Goal: Find specific page/section: Find specific page/section

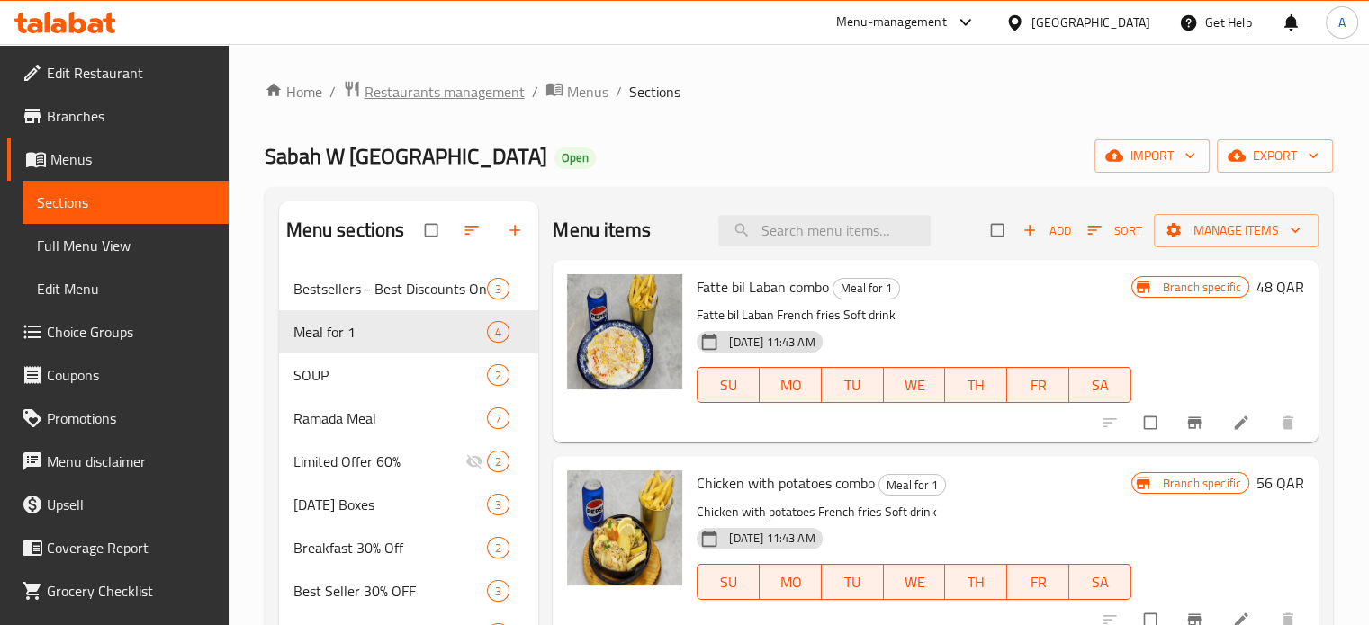
click at [477, 101] on span "Restaurants management" at bounding box center [444, 92] width 160 height 22
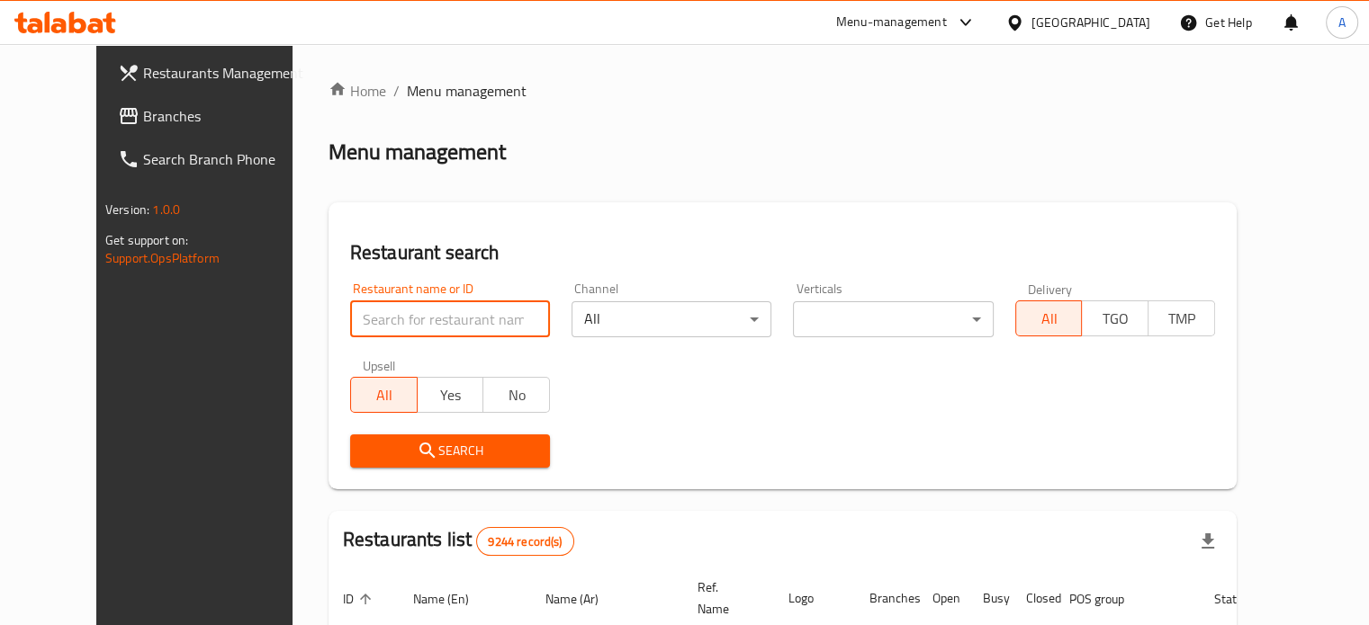
click at [454, 309] on input "search" at bounding box center [450, 319] width 200 height 36
type input "project p"
click at [409, 460] on span "Search" at bounding box center [449, 451] width 171 height 22
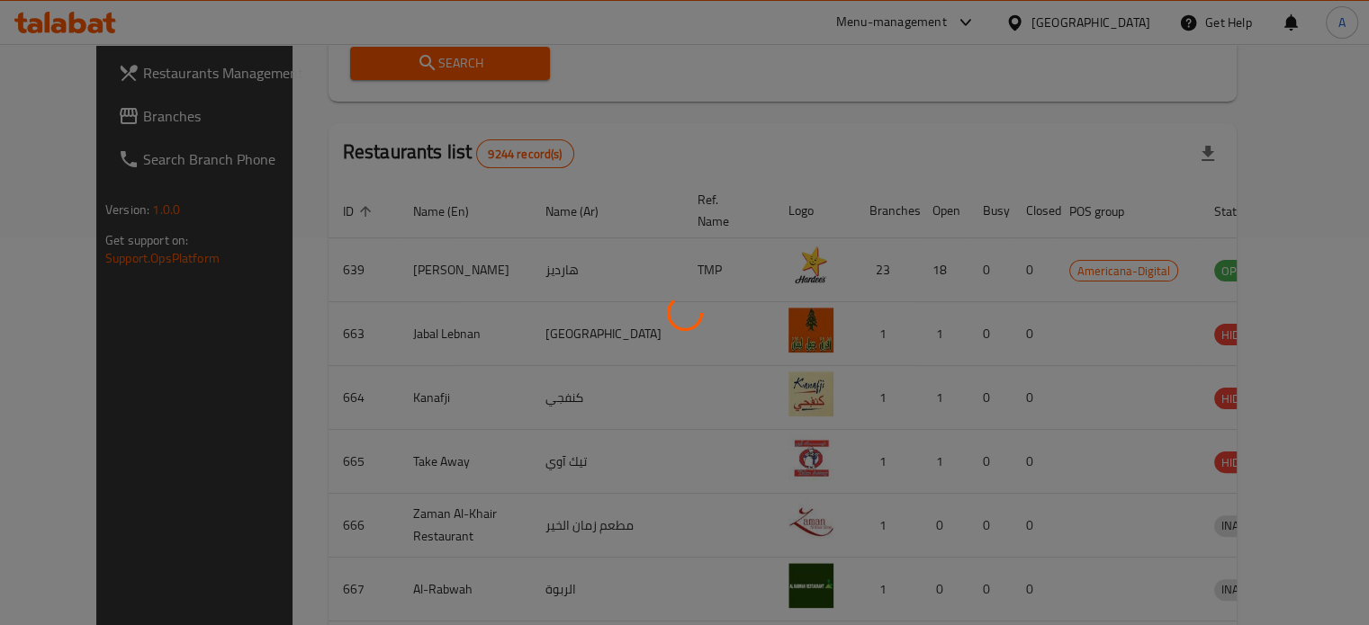
scroll to position [267, 0]
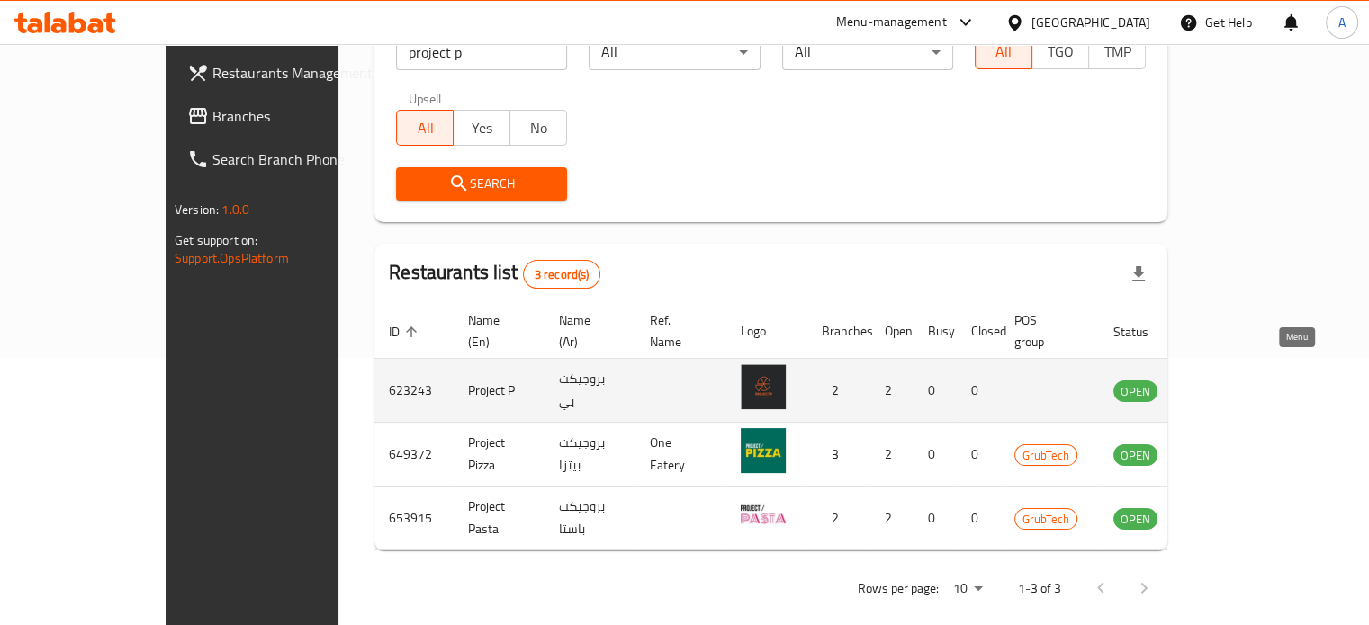
click at [1226, 388] on icon "enhanced table" at bounding box center [1222, 391] width 6 height 7
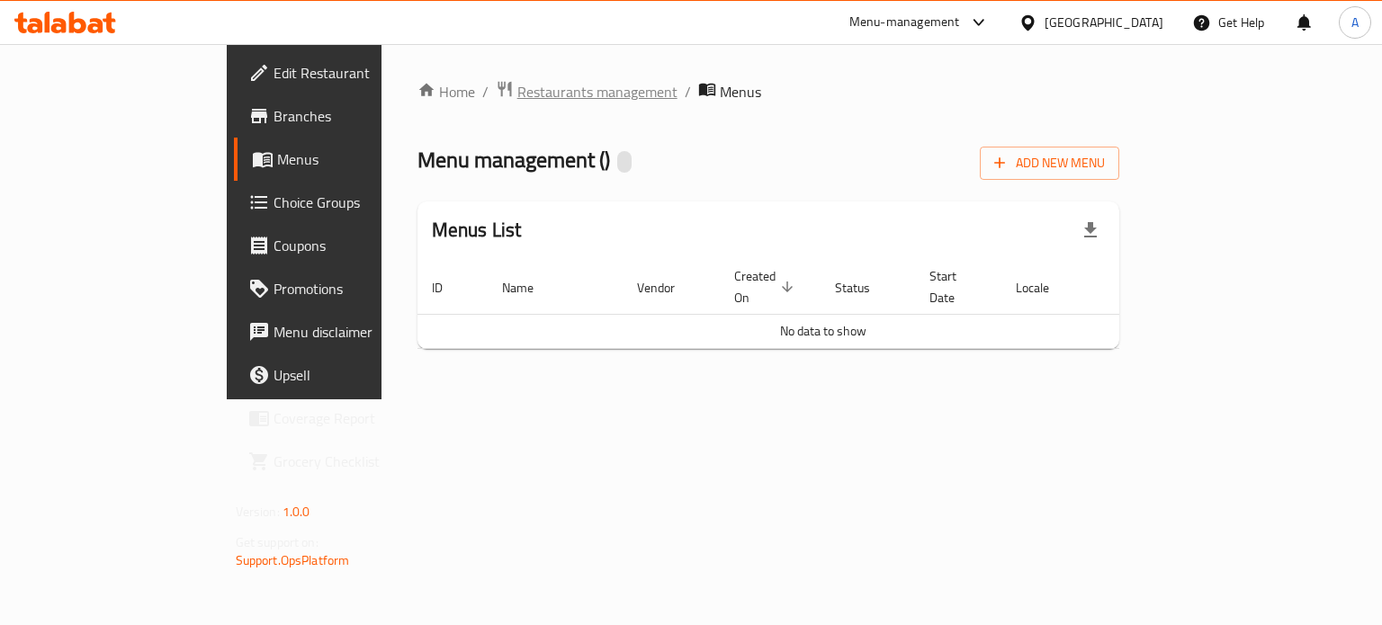
click at [517, 89] on span "Restaurants management" at bounding box center [597, 92] width 160 height 22
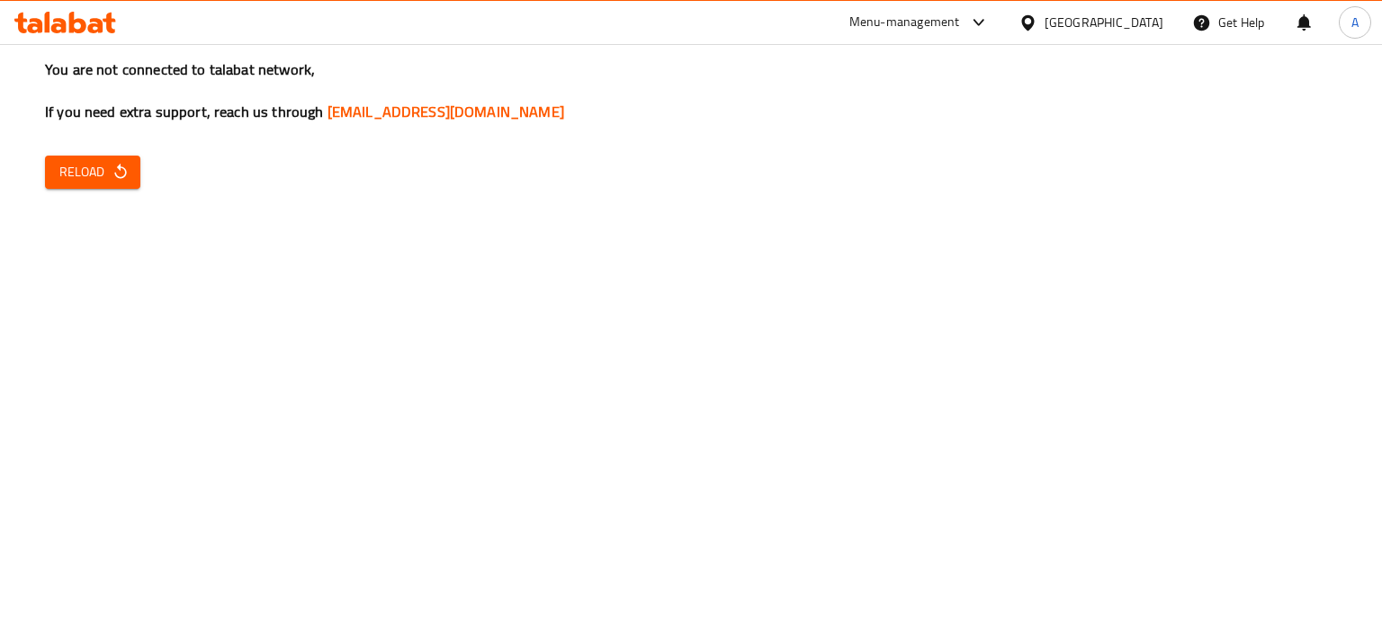
click at [131, 161] on button "Reload" at bounding box center [92, 172] width 95 height 33
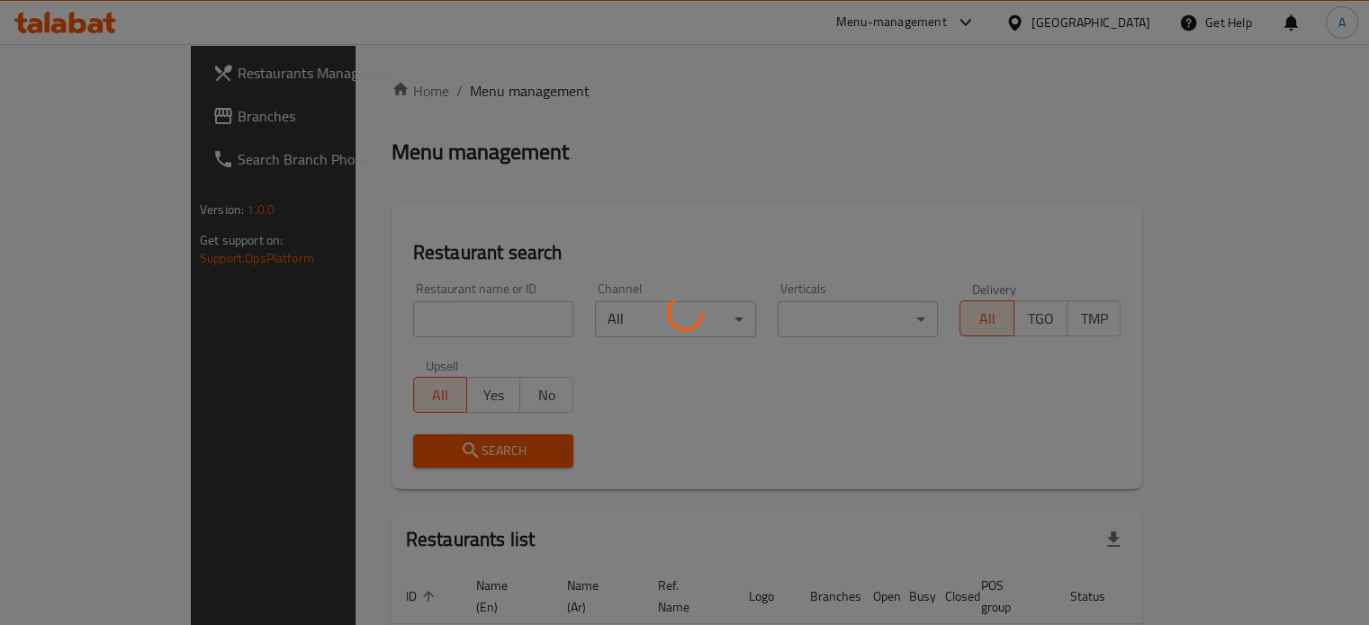
click at [421, 319] on div at bounding box center [684, 312] width 1369 height 625
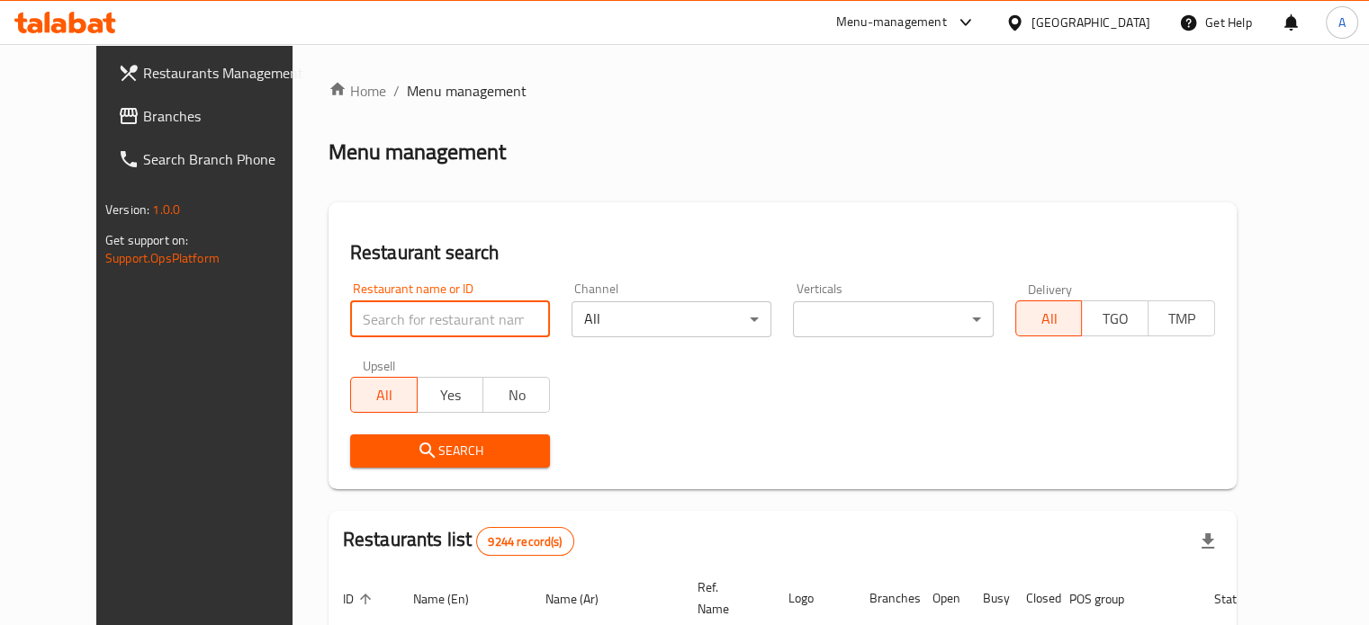
click at [421, 319] on input "search" at bounding box center [450, 319] width 200 height 36
type input "project p"
click at [403, 447] on span "Search" at bounding box center [449, 451] width 171 height 22
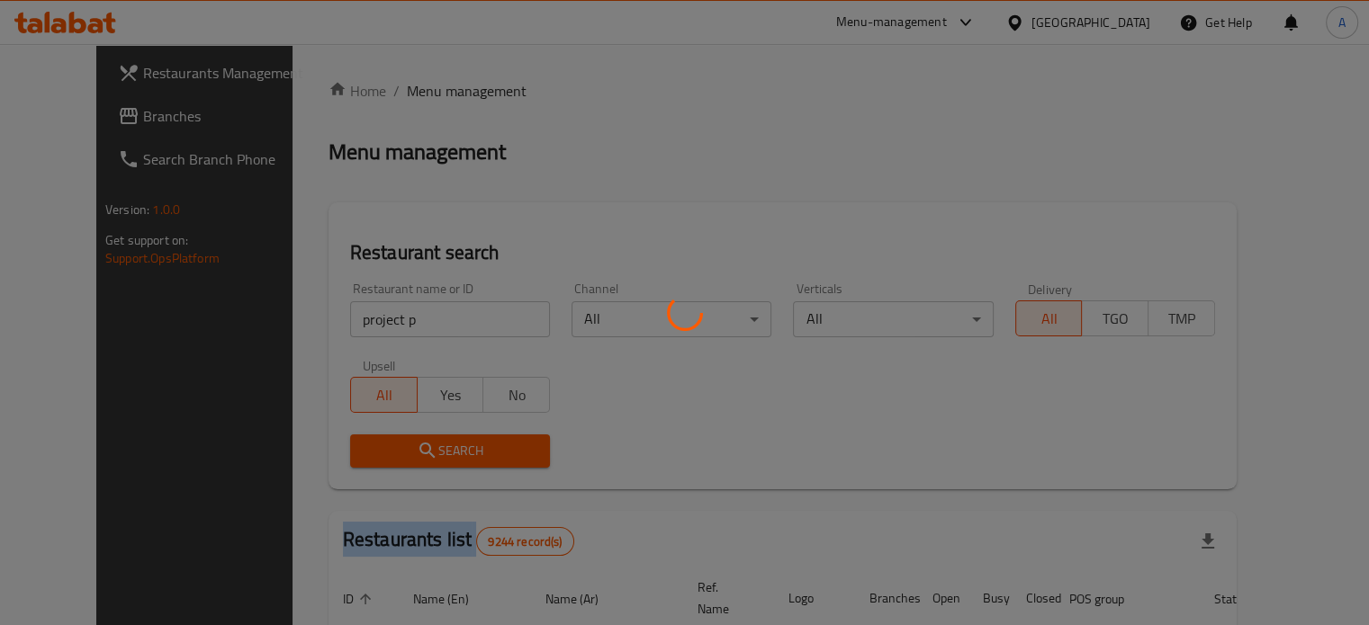
click at [403, 447] on div at bounding box center [684, 312] width 1369 height 625
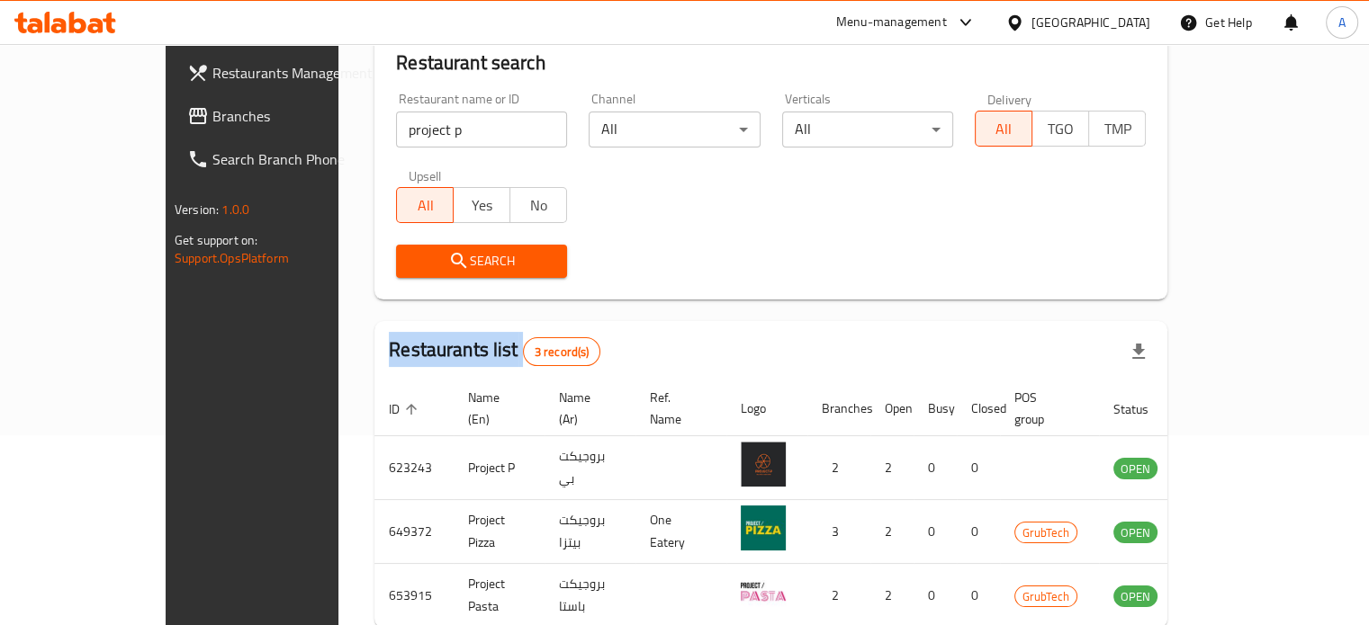
scroll to position [191, 0]
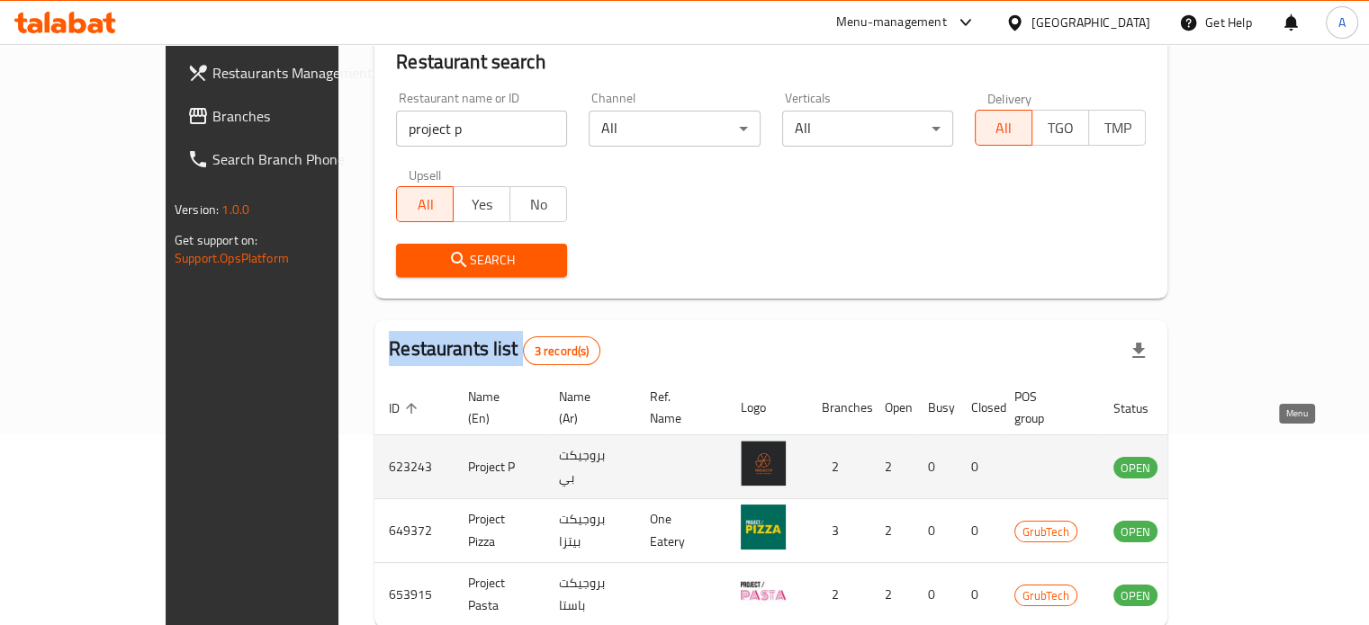
click at [1228, 461] on icon "enhanced table" at bounding box center [1219, 468] width 20 height 15
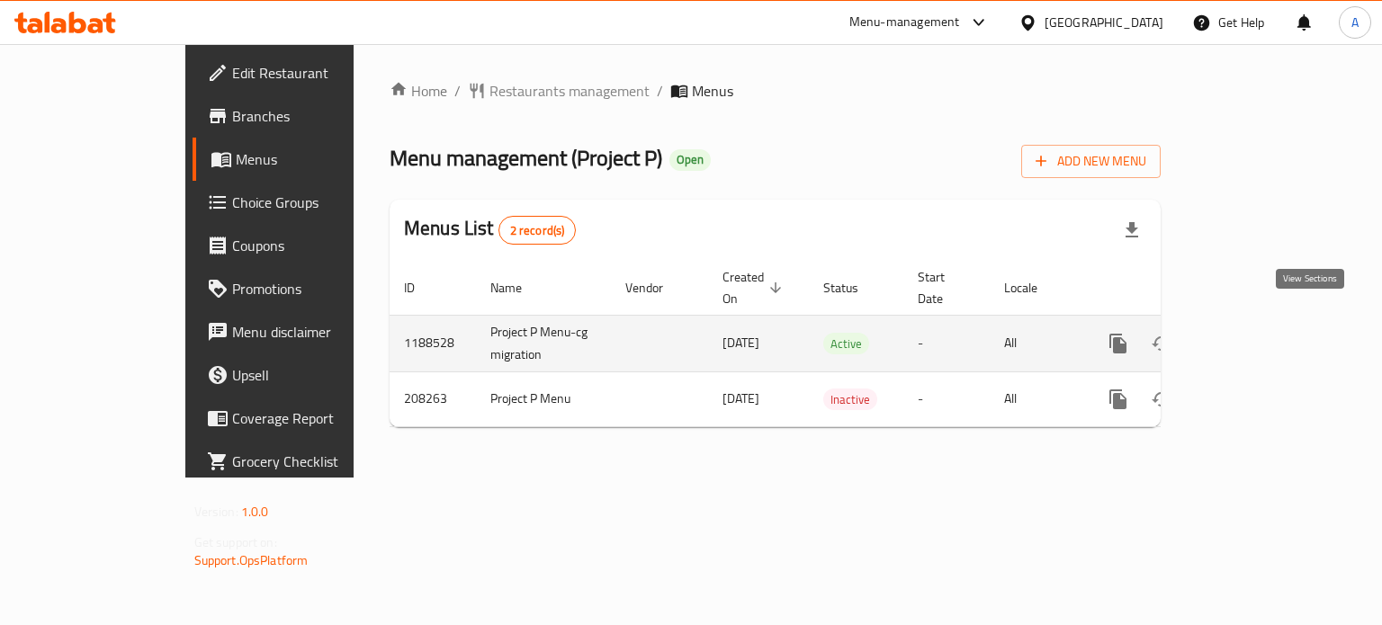
click at [1259, 333] on icon "enhanced table" at bounding box center [1248, 344] width 22 height 22
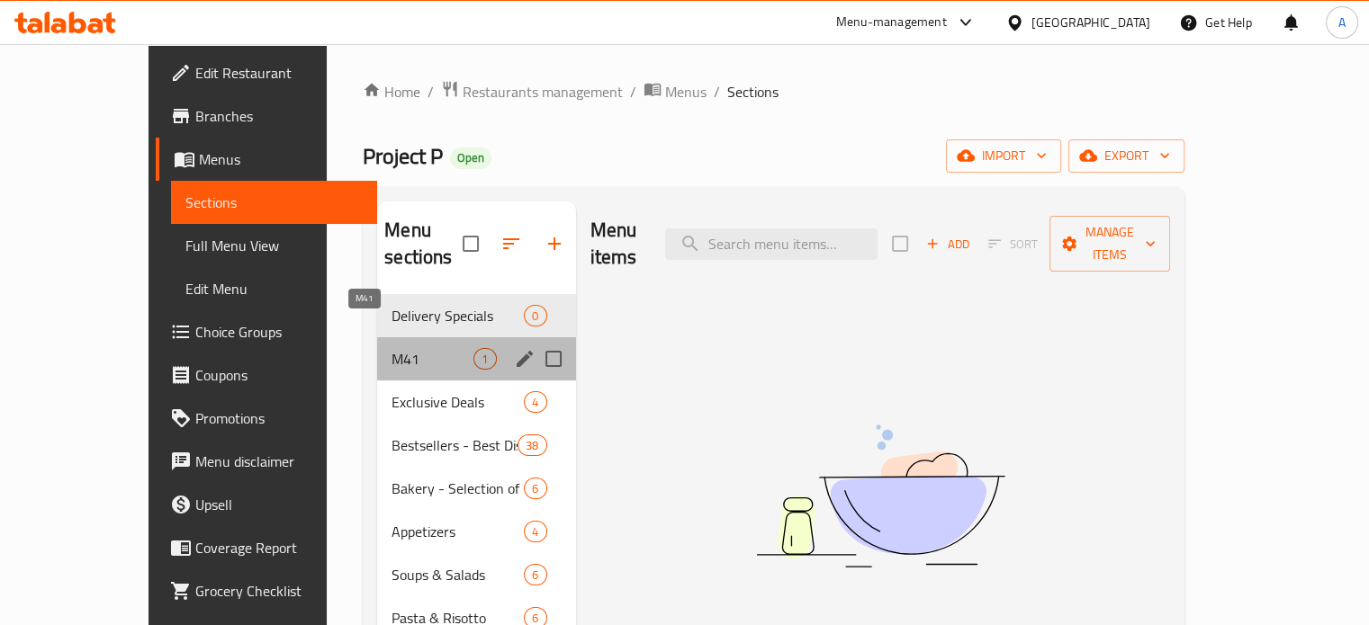
click at [411, 348] on span "M41" at bounding box center [432, 359] width 82 height 22
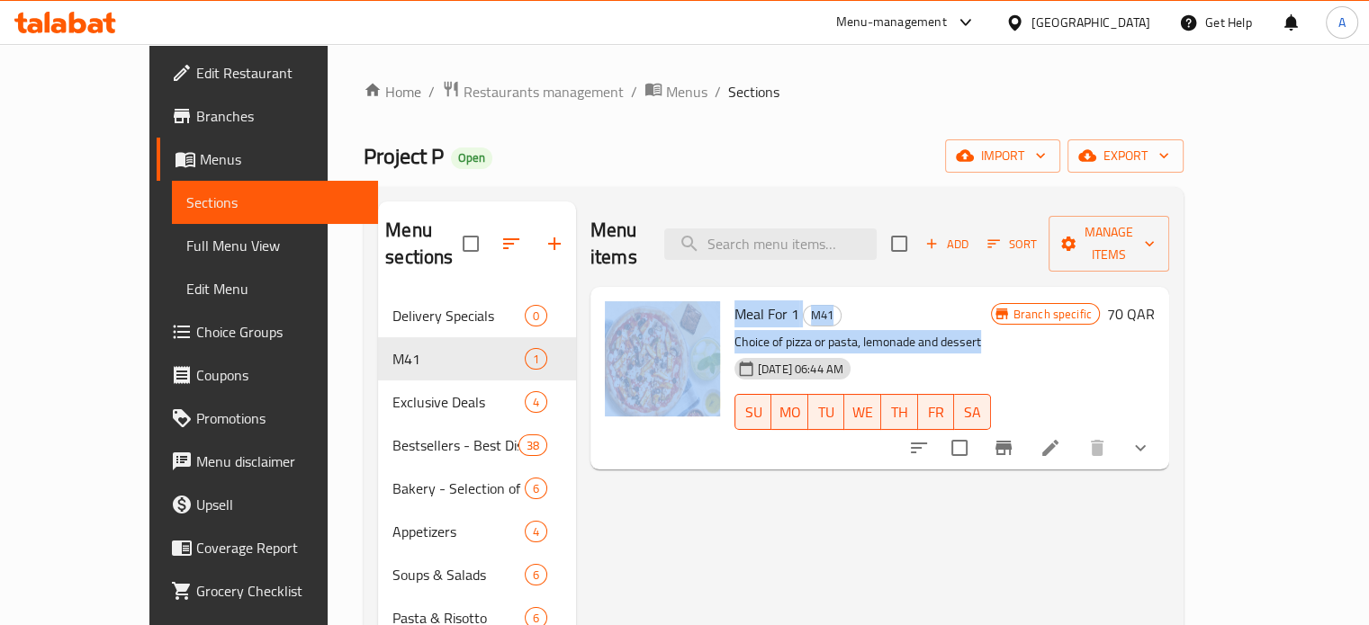
drag, startPoint x: 964, startPoint y: 317, endPoint x: 688, endPoint y: 276, distance: 279.2
click at [688, 294] on div "Meal For 1 M41 Choice of pizza or pasta, lemonade and dessert 25-09-2025 06:44 …" at bounding box center [880, 378] width 564 height 168
copy div "Meal For 1 M41 Choice of pizza or pasta, lemonade and dessert"
